Goal: Transaction & Acquisition: Download file/media

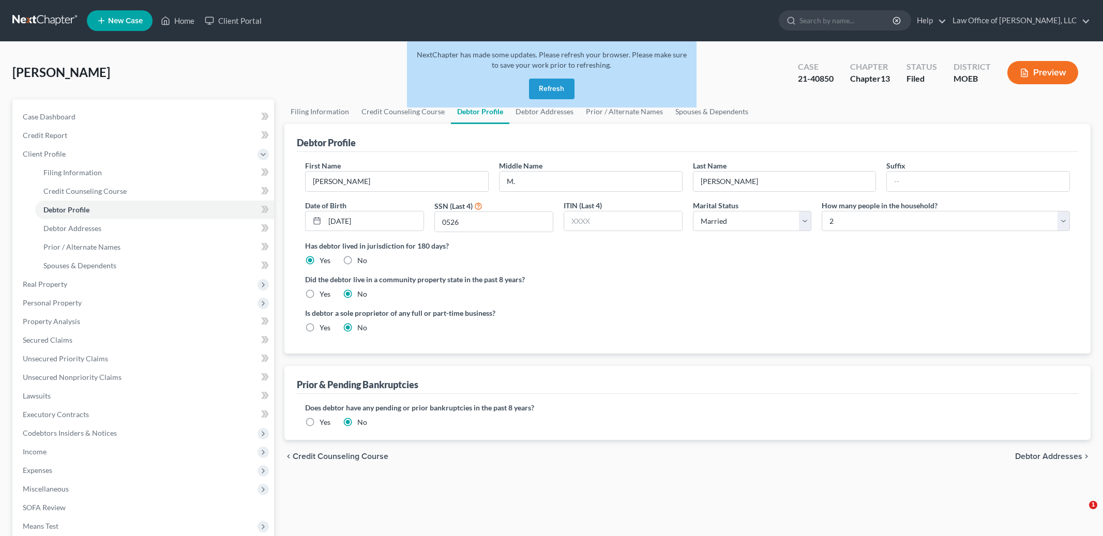
select select "1"
click at [546, 86] on button "Refresh" at bounding box center [552, 89] width 46 height 21
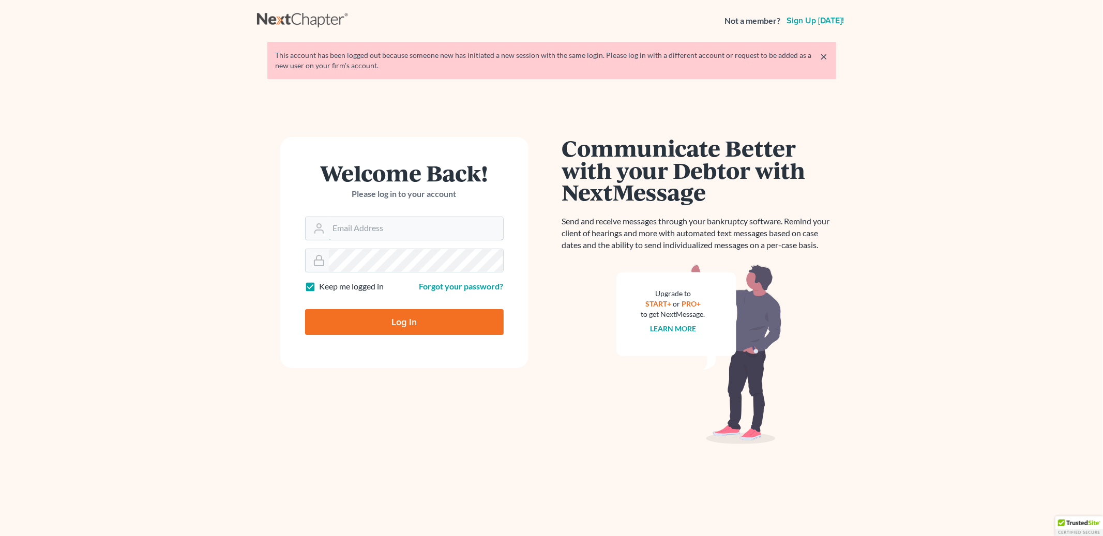
type input "mike@doyellaw.com"
click at [404, 319] on input "Log In" at bounding box center [404, 322] width 199 height 26
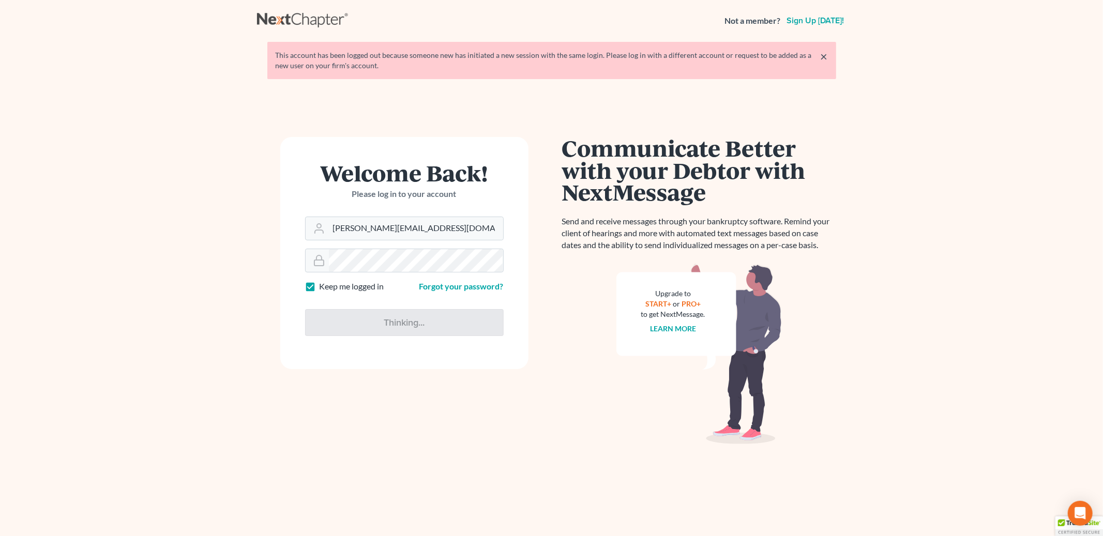
type input "Thinking..."
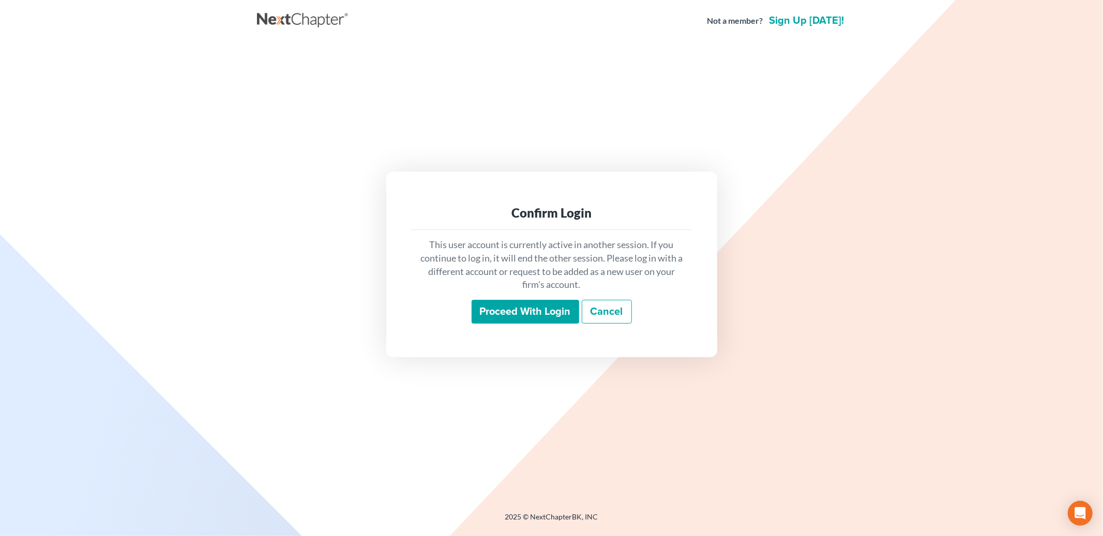
click at [530, 322] on input "Proceed with login" at bounding box center [526, 312] width 108 height 24
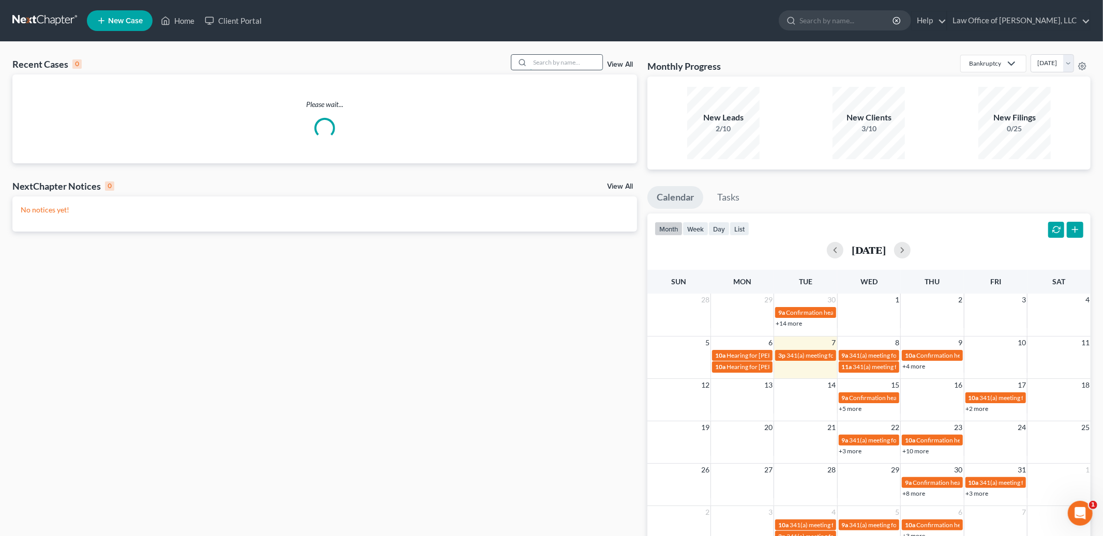
click at [556, 62] on input "search" at bounding box center [566, 62] width 72 height 15
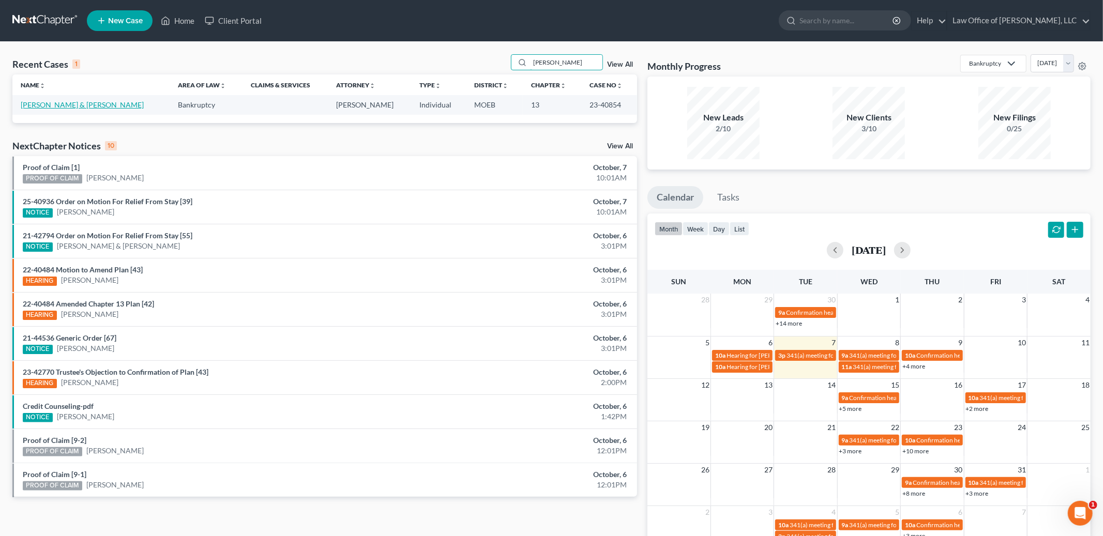
type input "[PERSON_NAME]"
click at [89, 106] on link "[PERSON_NAME] & [PERSON_NAME]" at bounding box center [82, 104] width 123 height 9
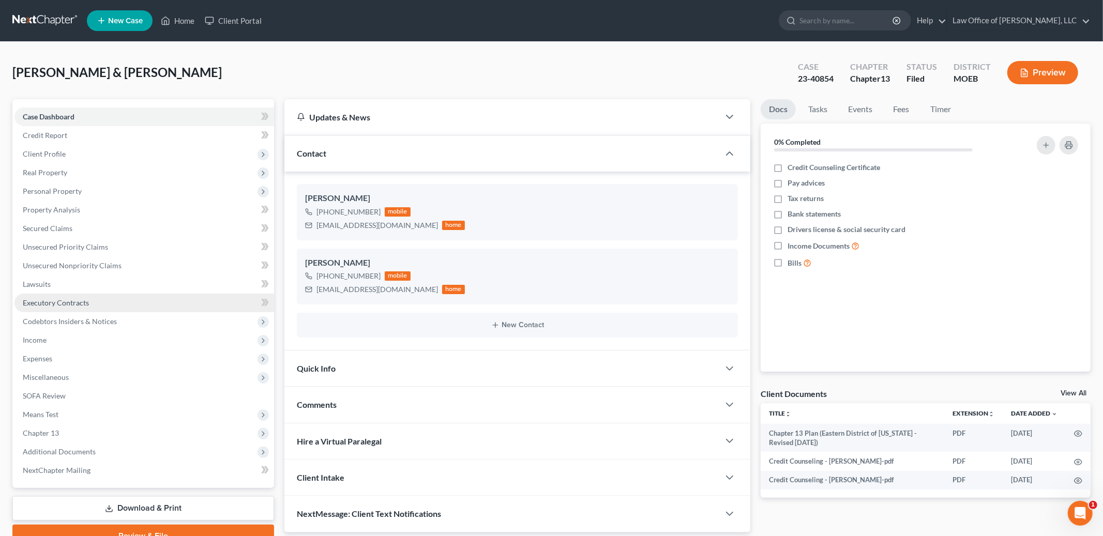
scroll to position [49, 0]
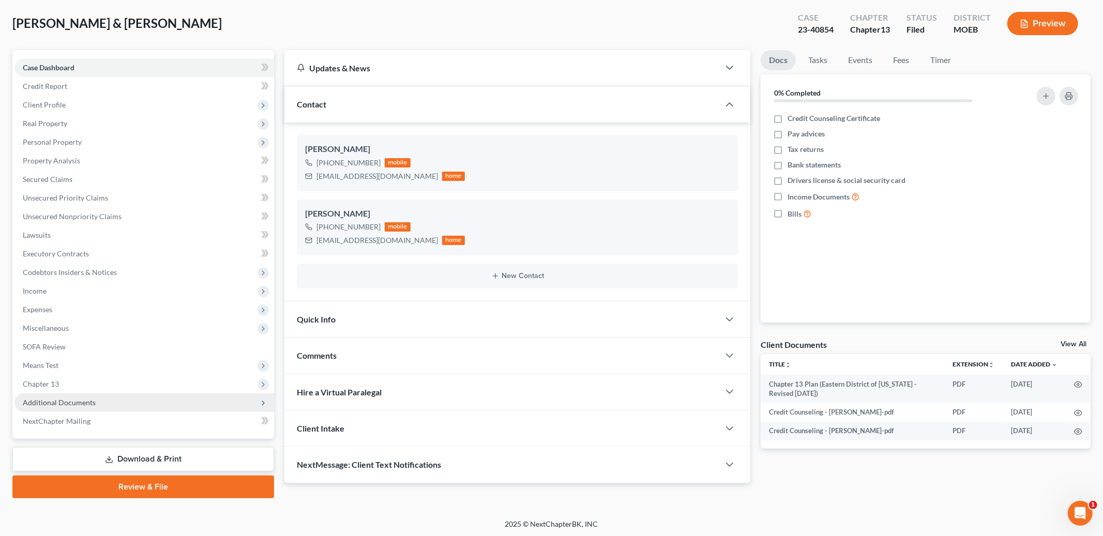
click at [76, 402] on span "Additional Documents" at bounding box center [59, 402] width 73 height 9
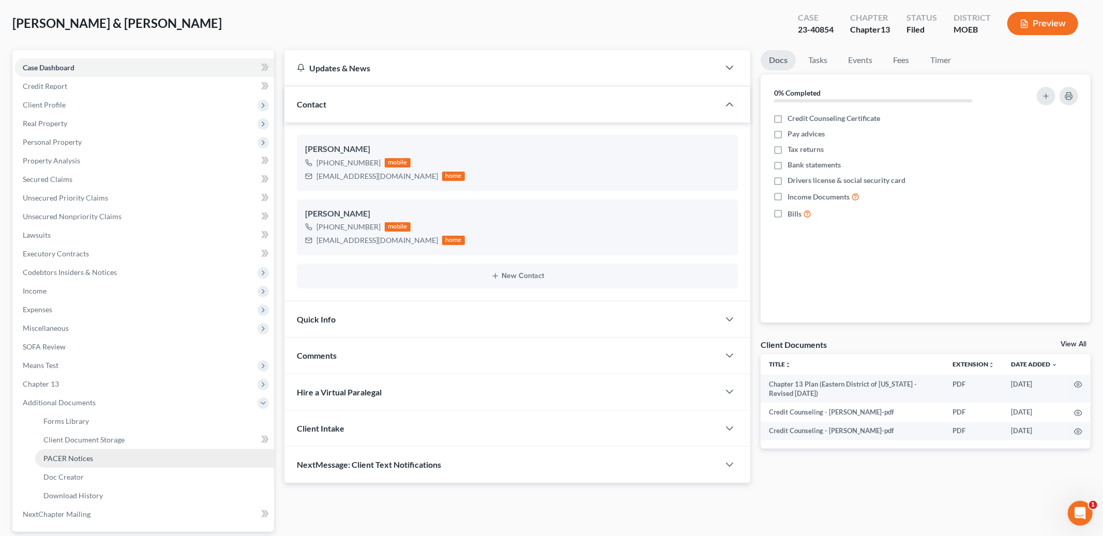
click at [84, 454] on span "PACER Notices" at bounding box center [68, 458] width 50 height 9
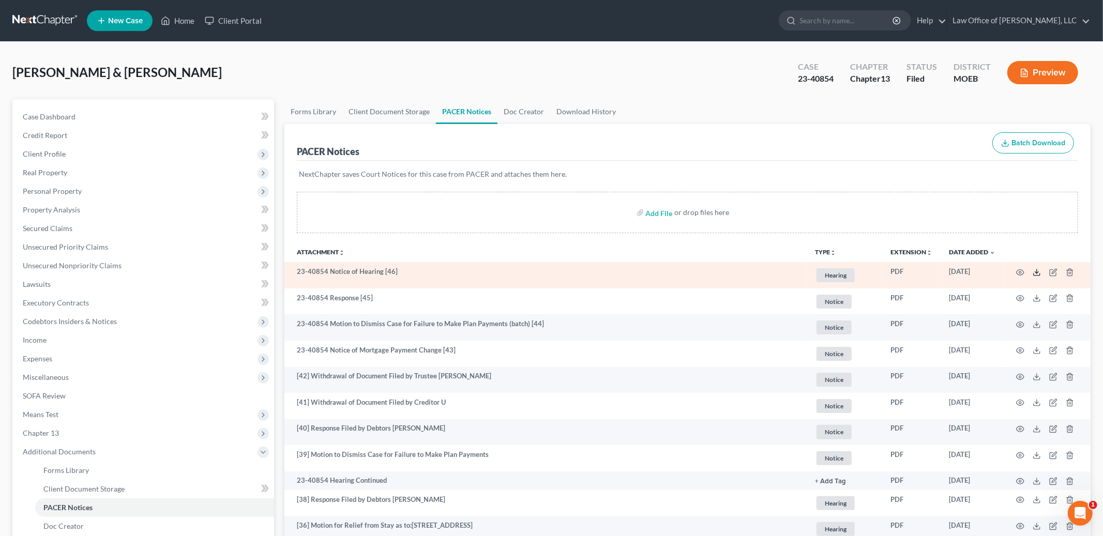
click at [1035, 269] on icon at bounding box center [1037, 272] width 8 height 8
